Goal: Entertainment & Leisure: Consume media (video, audio)

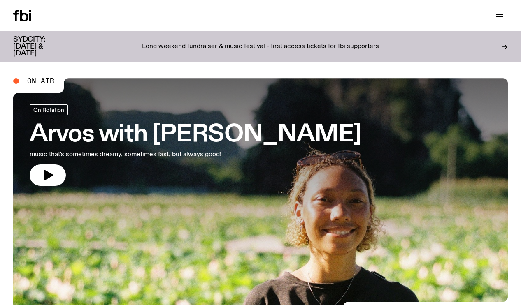
click at [0, 0] on link "Explore" at bounding box center [0, 0] width 0 height 0
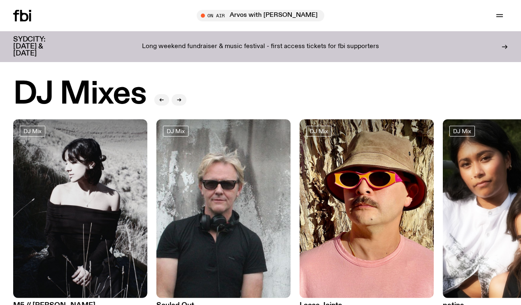
click at [0, 0] on link "Schedule" at bounding box center [0, 0] width 0 height 0
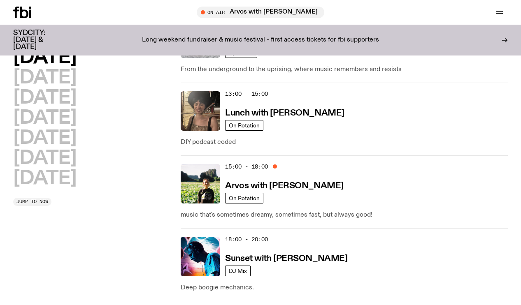
scroll to position [293, 0]
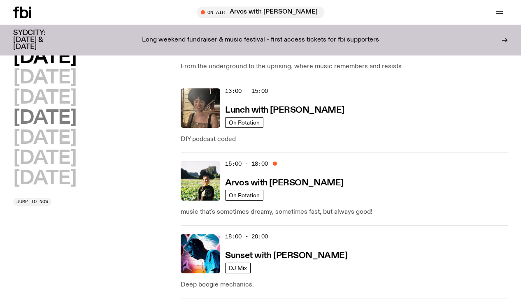
click at [61, 121] on h2 "[DATE]" at bounding box center [44, 118] width 63 height 19
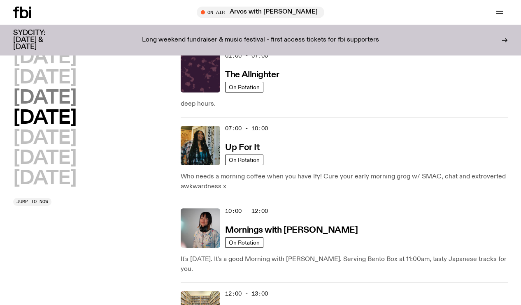
scroll to position [23, 0]
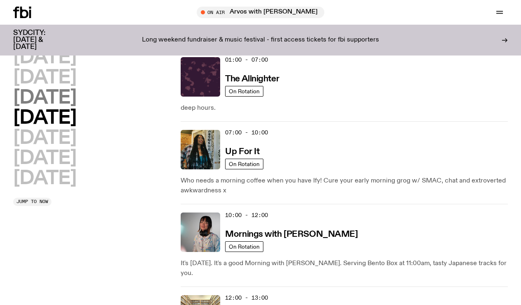
click at [61, 107] on h2 "[DATE]" at bounding box center [44, 98] width 63 height 19
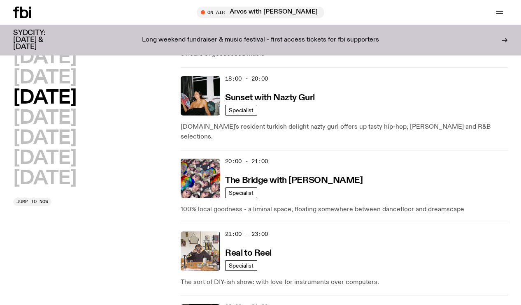
scroll to position [462, 0]
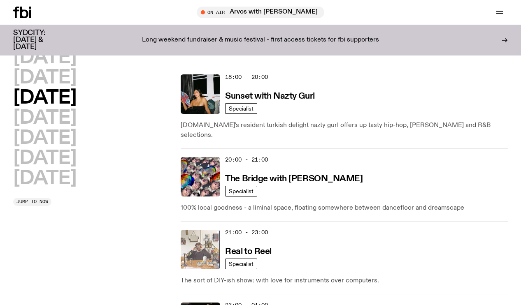
click at [204, 230] on img at bounding box center [200, 249] width 39 height 39
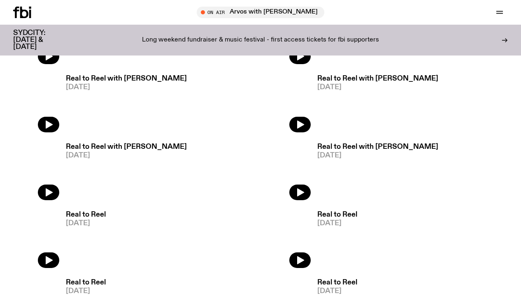
scroll to position [339, 0]
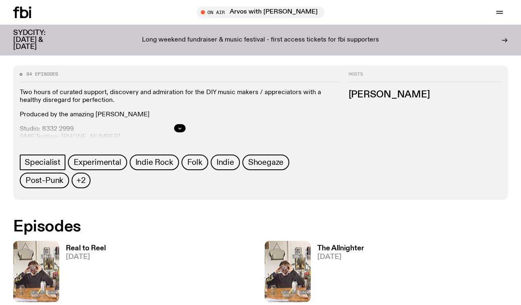
click at [90, 245] on link "Real to Reel [DATE]" at bounding box center [82, 273] width 46 height 57
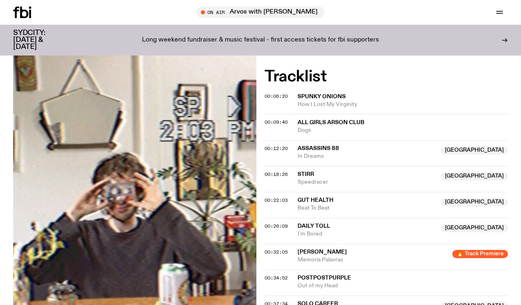
scroll to position [281, 0]
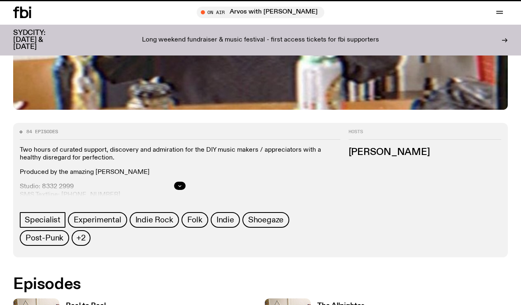
scroll to position [339, 0]
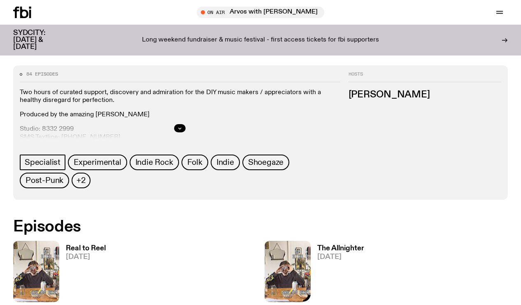
click at [265, 241] on img at bounding box center [288, 271] width 46 height 61
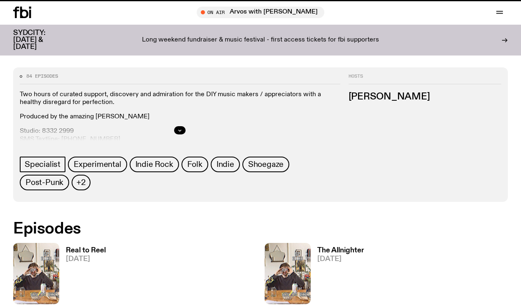
scroll to position [332, 0]
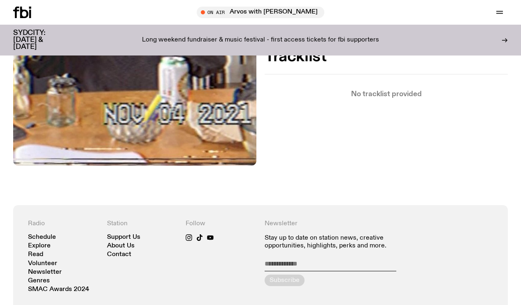
scroll to position [379, 0]
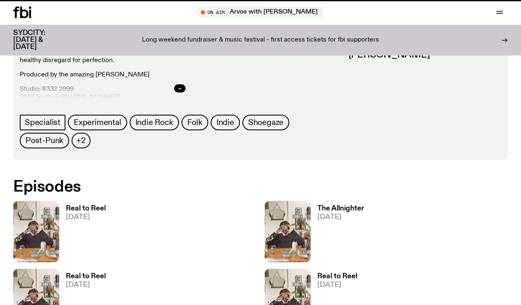
scroll to position [332, 0]
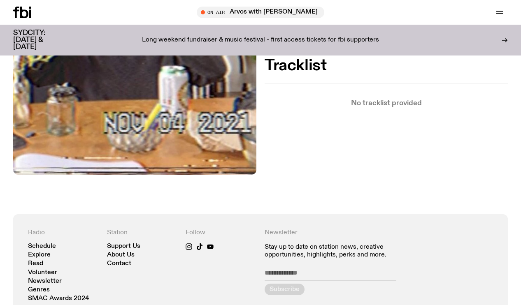
scroll to position [306, 0]
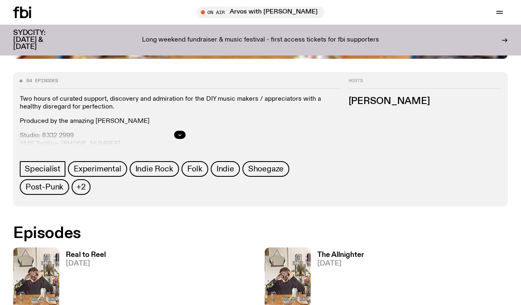
scroll to position [407, 0]
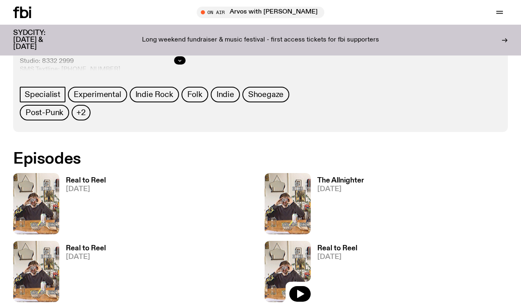
click at [265, 241] on img at bounding box center [288, 271] width 46 height 61
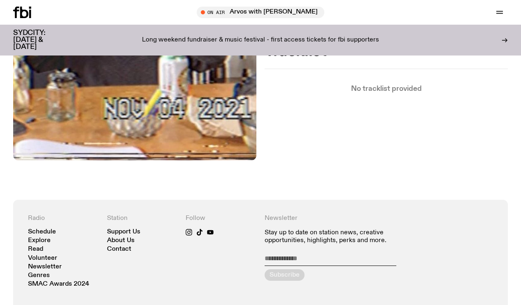
scroll to position [327, 0]
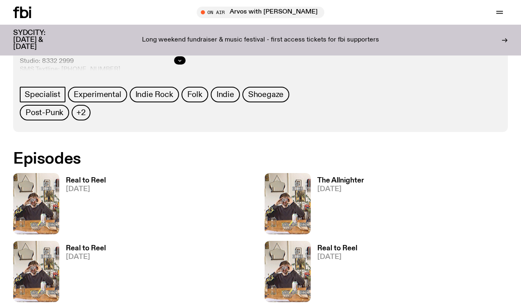
scroll to position [506, 0]
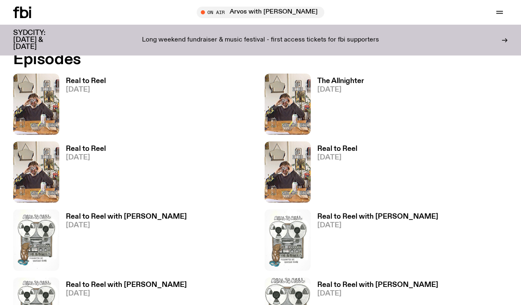
click at [121, 214] on link "Real to Reel with [PERSON_NAME] [DATE]" at bounding box center [123, 242] width 128 height 57
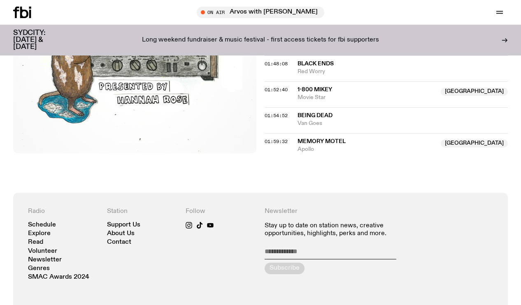
scroll to position [1039, 0]
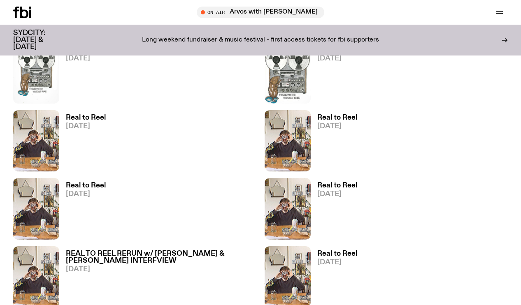
scroll to position [742, 0]
click at [265, 246] on img at bounding box center [288, 276] width 46 height 61
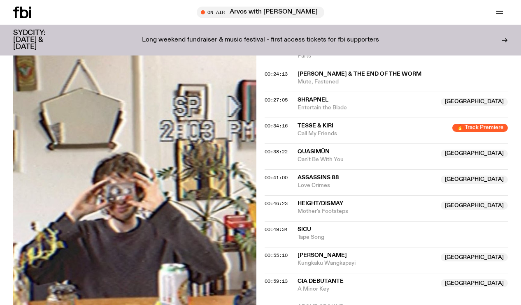
scroll to position [351, 0]
